Goal: Task Accomplishment & Management: Complete application form

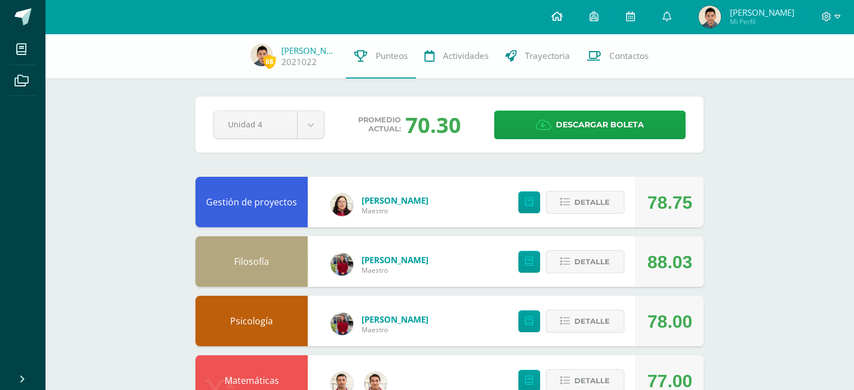
click at [549, 7] on link at bounding box center [556, 17] width 38 height 34
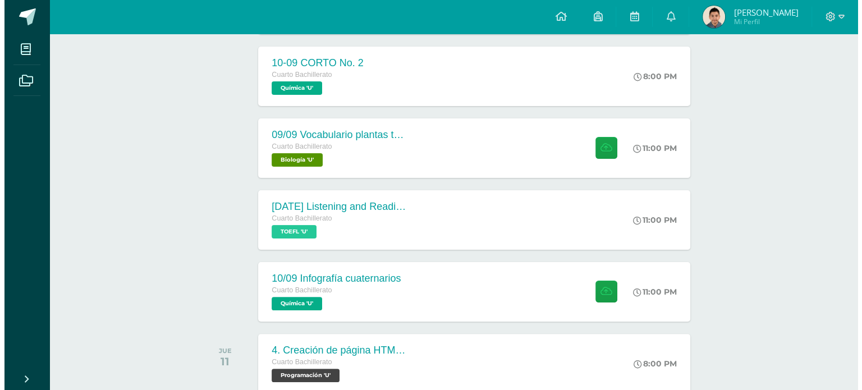
scroll to position [269, 0]
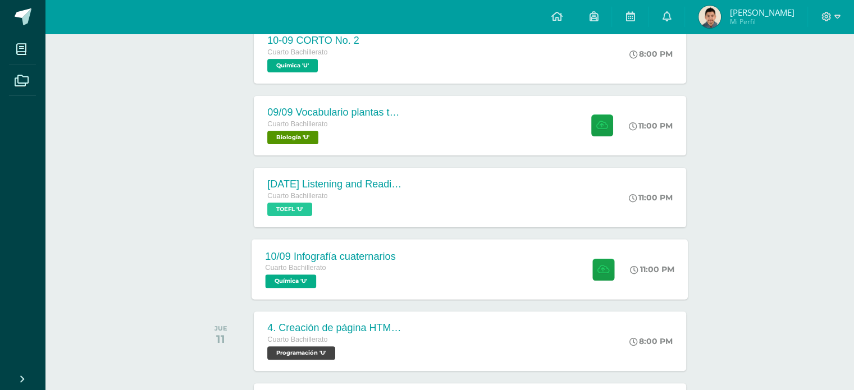
click at [436, 266] on div "10/09 Infografía cuaternarios Cuarto Bachillerato Química 'U' 11:00 PM [DATE] I…" at bounding box center [470, 269] width 436 height 60
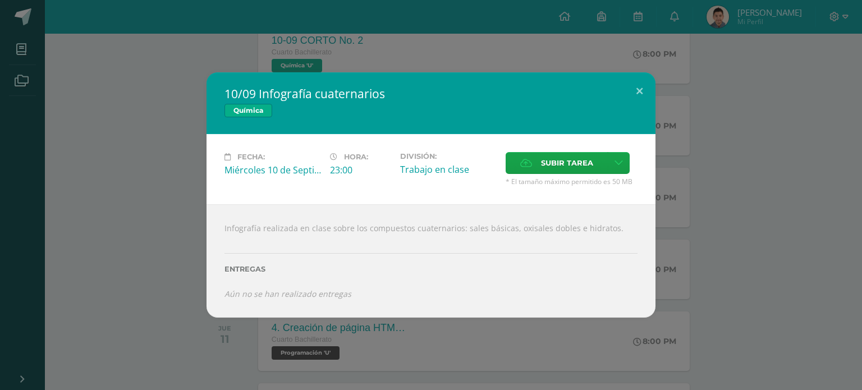
click at [722, 209] on div "10/09 Infografía cuaternarios Química Fecha: [DATE] Hora: 23:00 División: Acept…" at bounding box center [430, 194] width 853 height 245
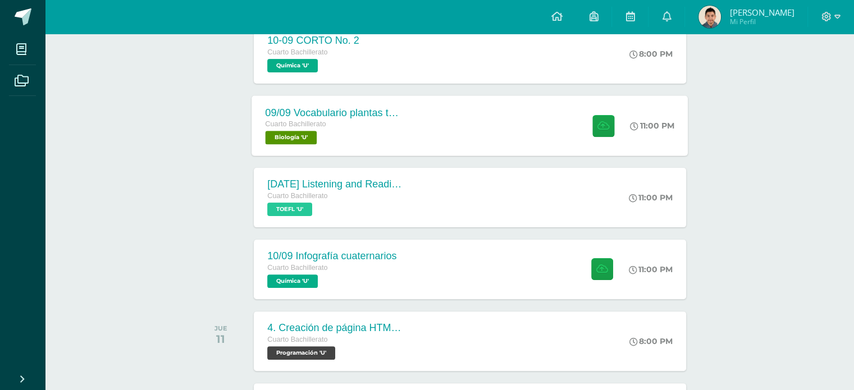
click at [483, 135] on div "09/09 Vocabulario plantas terrestres Cuarto Bachillerato Biología 'U' 11:00 PM …" at bounding box center [470, 125] width 436 height 60
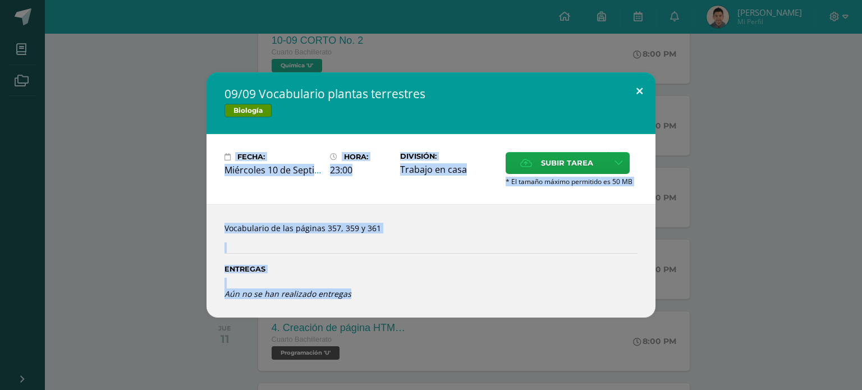
click at [651, 74] on div "09/09 Vocabulario plantas terrestres Biología Fecha: [DATE] Hora: 23:00 Divisió…" at bounding box center [431, 195] width 862 height 390
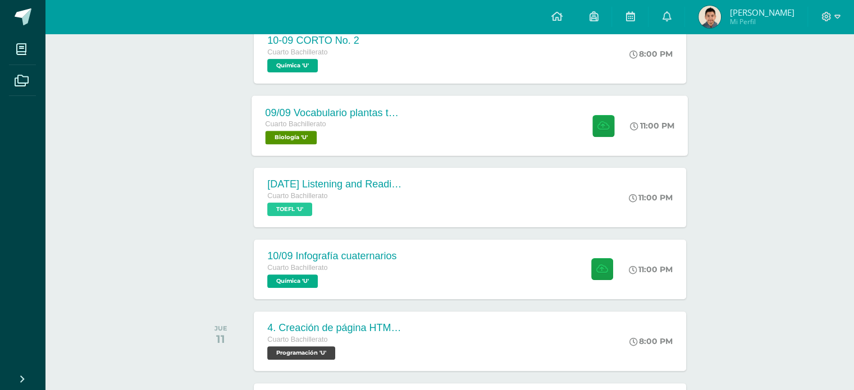
click at [681, 130] on div "11:00 PM" at bounding box center [658, 125] width 60 height 60
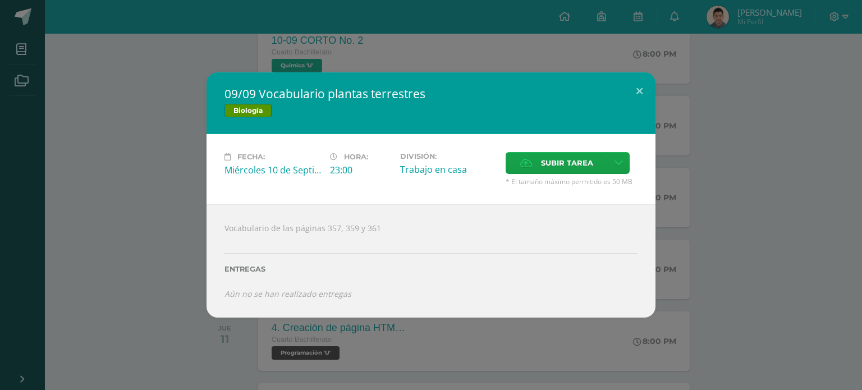
click at [686, 131] on div "09/09 Vocabulario plantas terrestres Biología Fecha: [DATE] Hora: 23:00 Divisió…" at bounding box center [430, 194] width 853 height 245
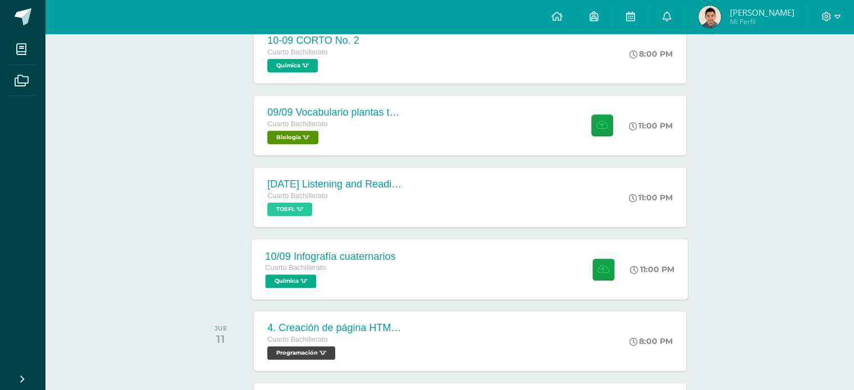
click at [531, 283] on div "10/09 Infografía cuaternarios Cuarto Bachillerato Química 'U' 11:00 PM [DATE] I…" at bounding box center [470, 269] width 436 height 60
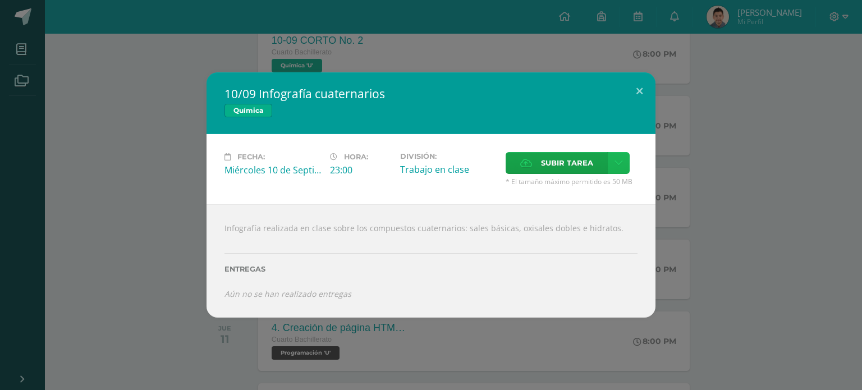
click at [624, 166] on link at bounding box center [619, 163] width 22 height 22
click at [598, 180] on link "Subir enlace" at bounding box center [579, 187] width 112 height 17
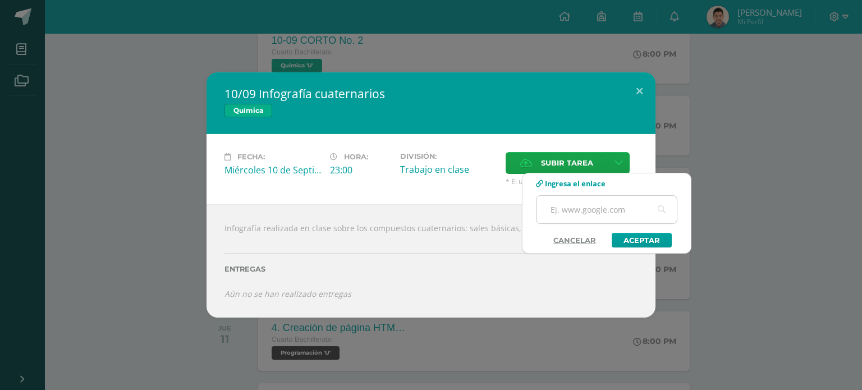
click at [606, 208] on input "text" at bounding box center [607, 210] width 140 height 28
paste input "https://www.canva.com/design/DAGylSYi6NI/vpT-pemjzL1qaoSAvoe3BQ/edit?utm_conten…"
type input "https://www.canva.com/design/DAGylSYi6NI/vpT-pemjzL1qaoSAvoe3BQ/edit?utm_conten…"
click at [628, 240] on link "Aceptar" at bounding box center [642, 240] width 60 height 15
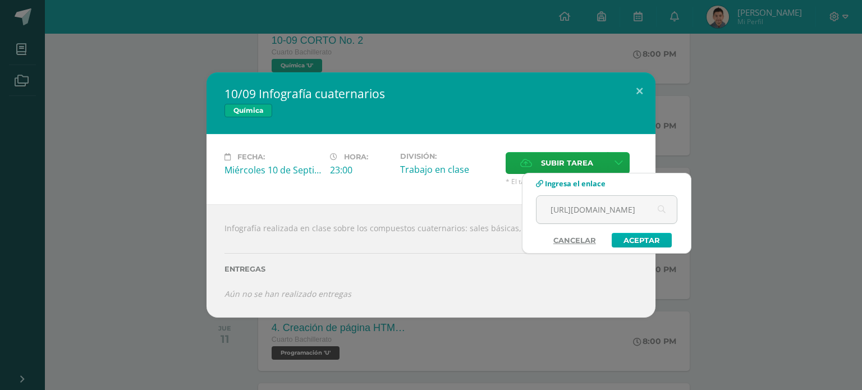
scroll to position [0, 0]
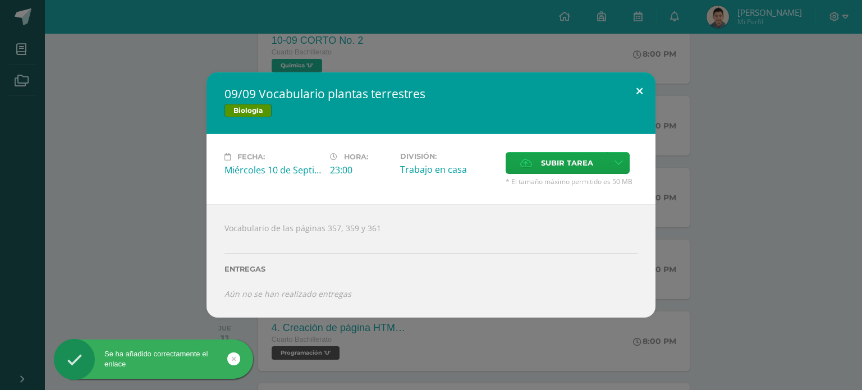
click at [637, 87] on button at bounding box center [640, 91] width 32 height 38
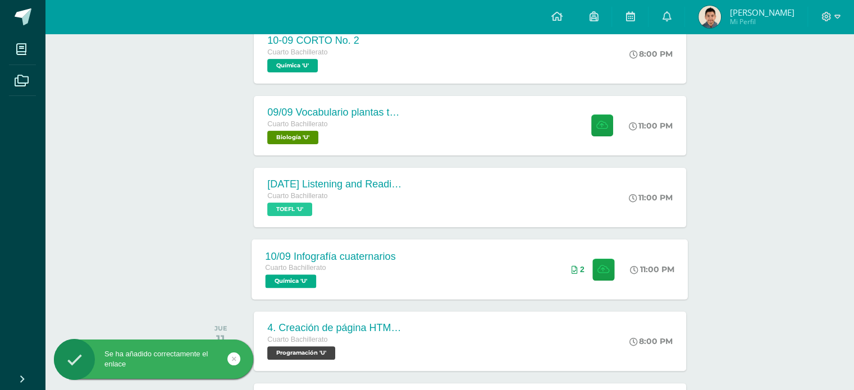
click at [542, 269] on div "10/09 Infografía cuaternarios Cuarto Bachillerato Química 'U' 11:00 PM 2 10/09 …" at bounding box center [470, 269] width 436 height 60
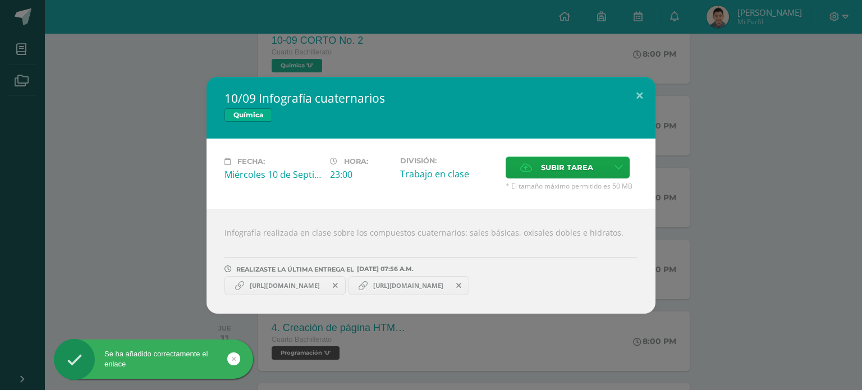
click at [469, 285] on span at bounding box center [459, 286] width 19 height 12
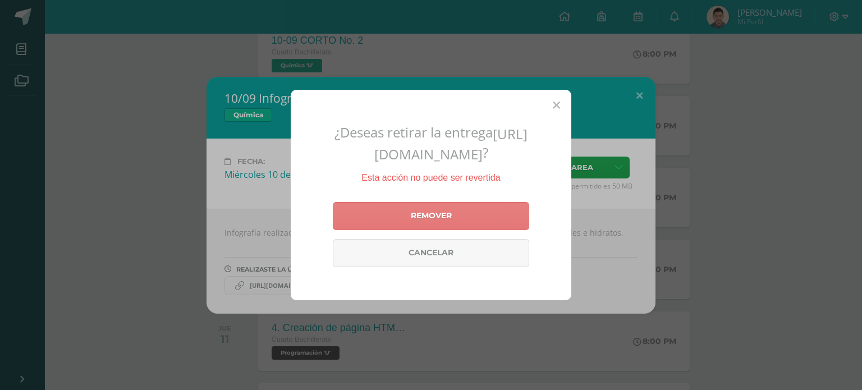
click at [475, 228] on link "Remover" at bounding box center [431, 216] width 196 height 28
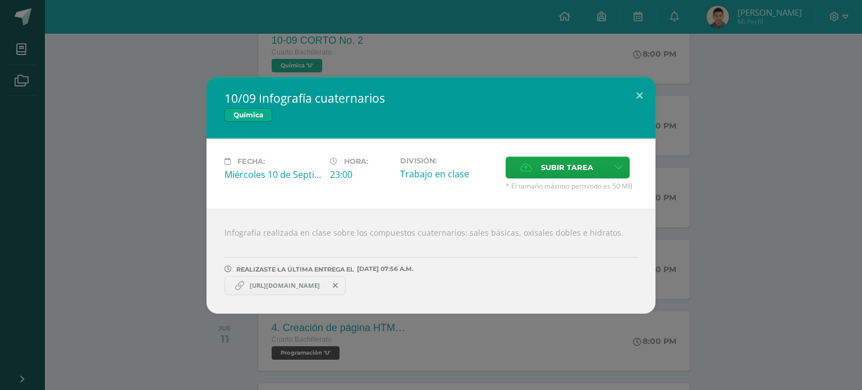
click at [754, 197] on div "10/09 Infografía cuaternarios Química Fecha: Miércoles 10 de Septiembre Hora: 2…" at bounding box center [430, 195] width 853 height 237
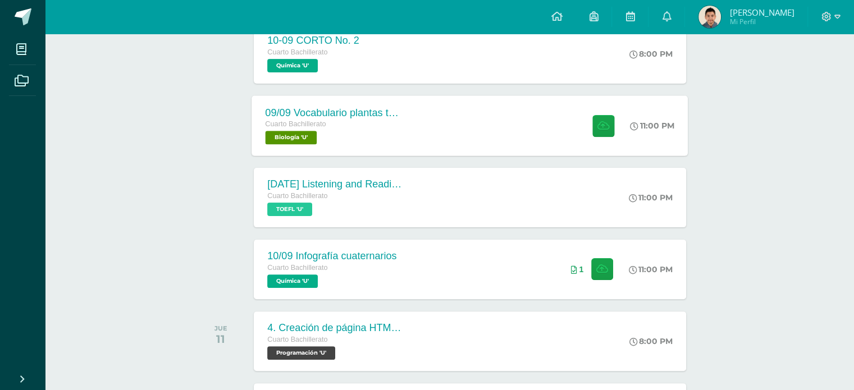
click at [560, 134] on div "09/09 Vocabulario plantas terrestres Cuarto Bachillerato Biología 'U' 11:00 PM …" at bounding box center [470, 125] width 436 height 60
